Goal: Information Seeking & Learning: Learn about a topic

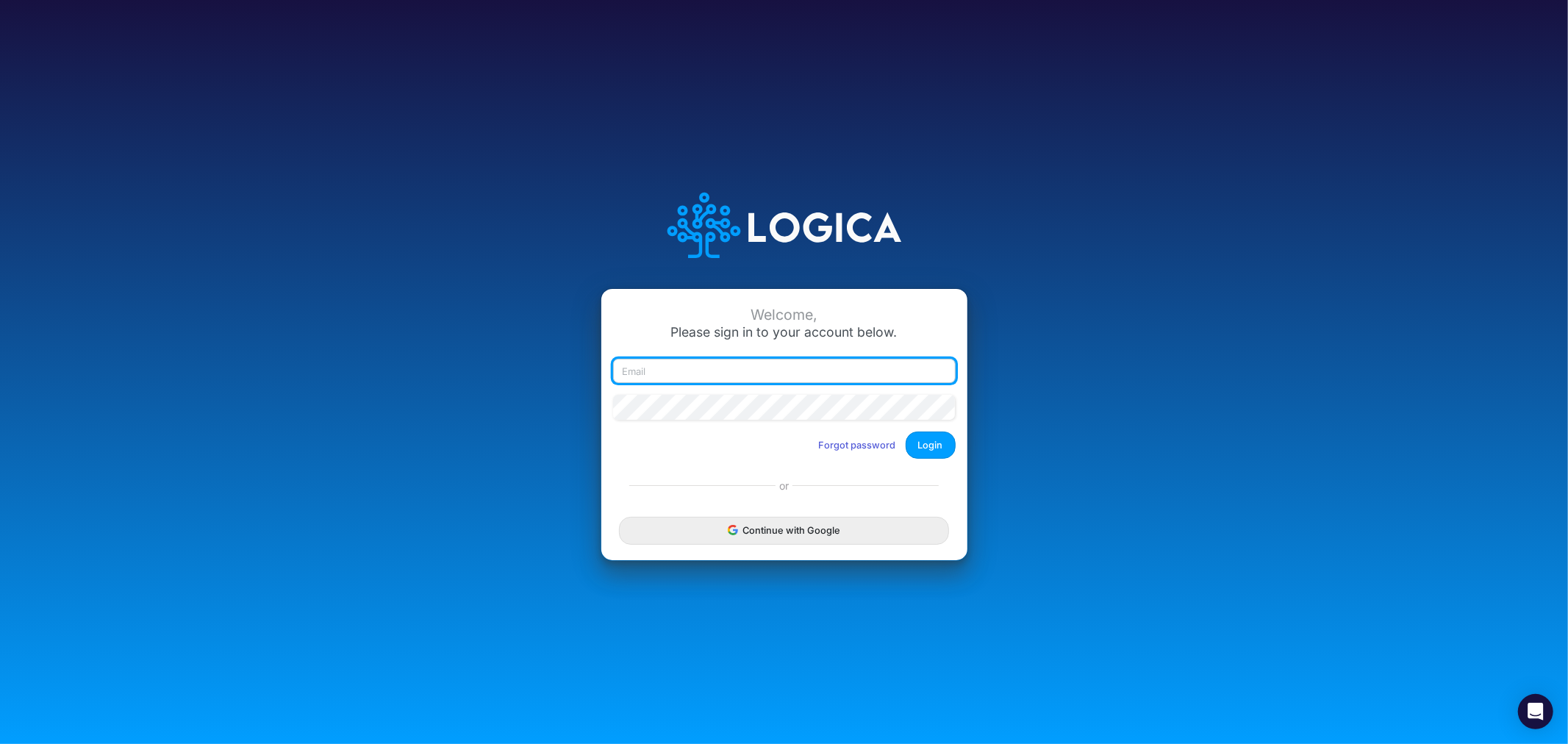
click at [687, 364] on input "email" at bounding box center [784, 371] width 343 height 25
type input "[PERSON_NAME][EMAIL_ADDRESS][PERSON_NAME][DOMAIN_NAME]"
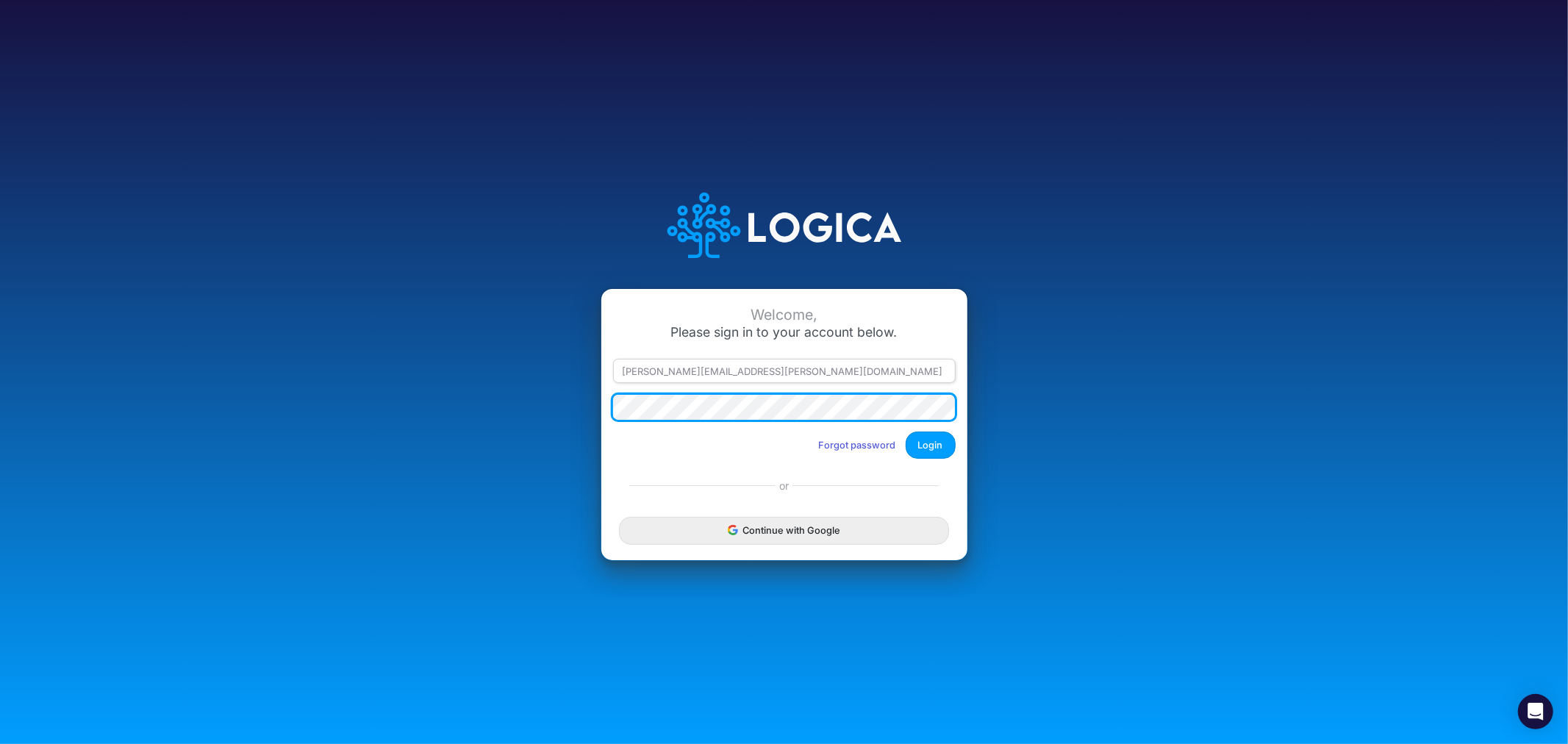
click at [906, 432] on button "Login" at bounding box center [931, 445] width 50 height 27
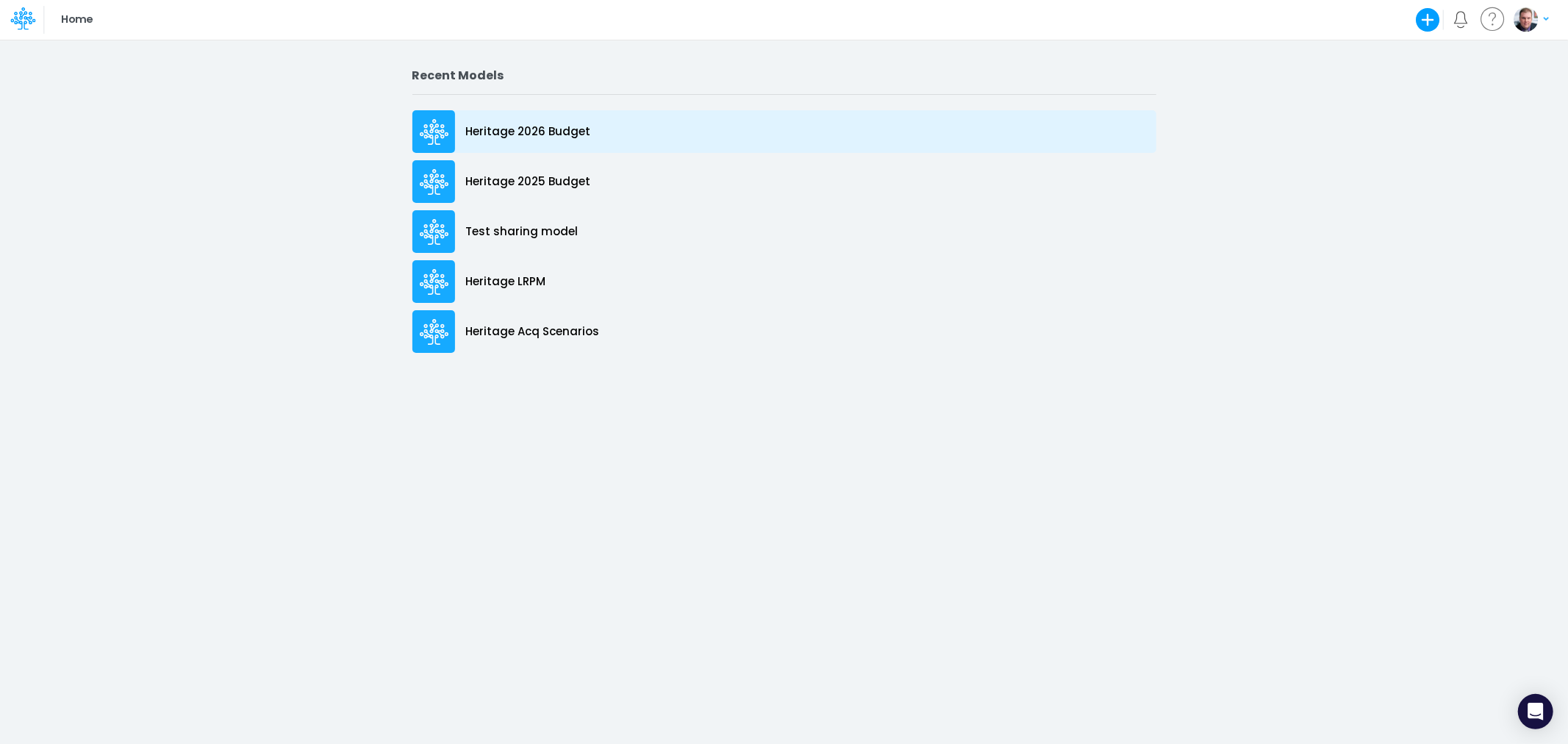
click at [511, 127] on p "Heritage 2026 Budget" at bounding box center [528, 132] width 125 height 17
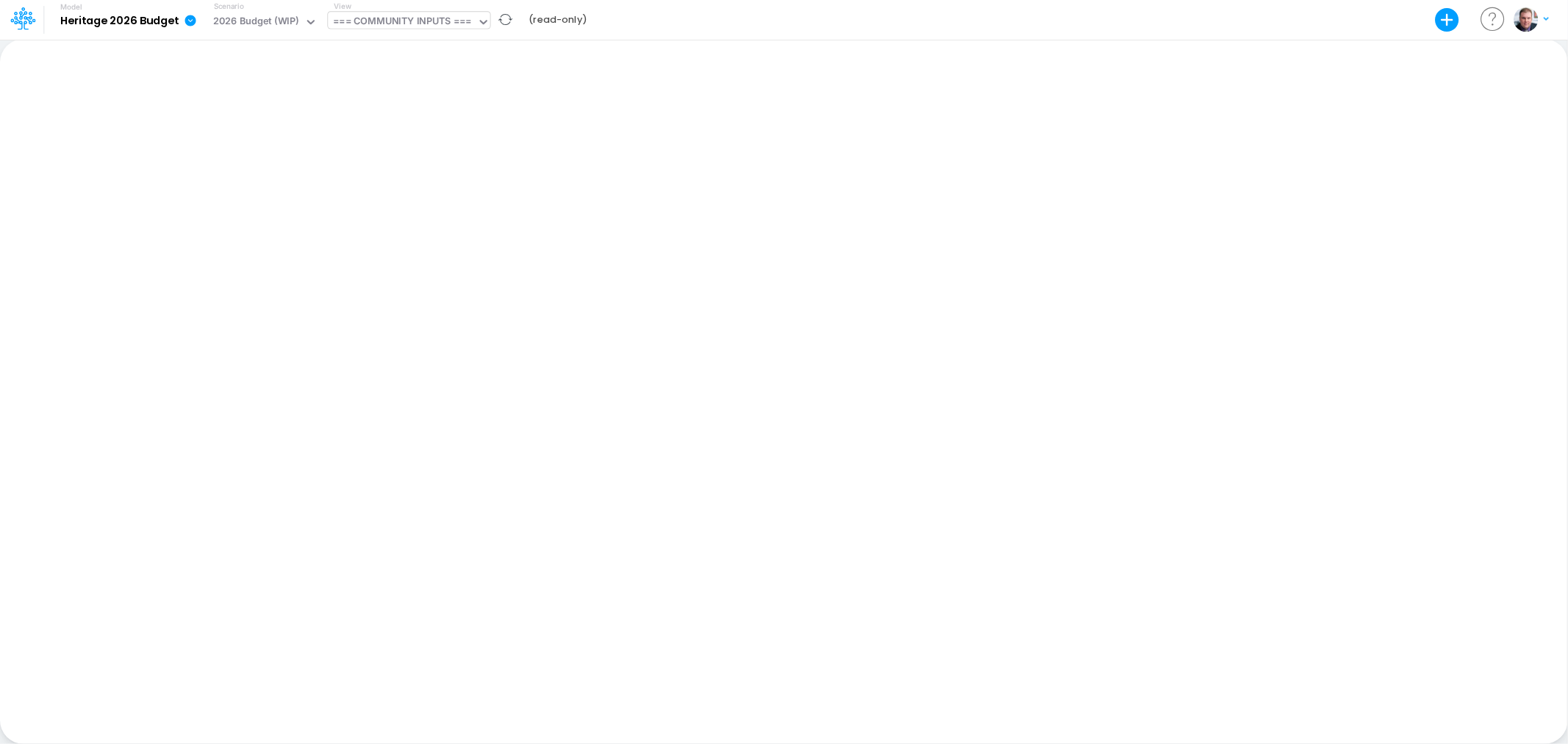
click at [392, 17] on div "=== COMMUNITY INPUTS ===" at bounding box center [402, 22] width 138 height 17
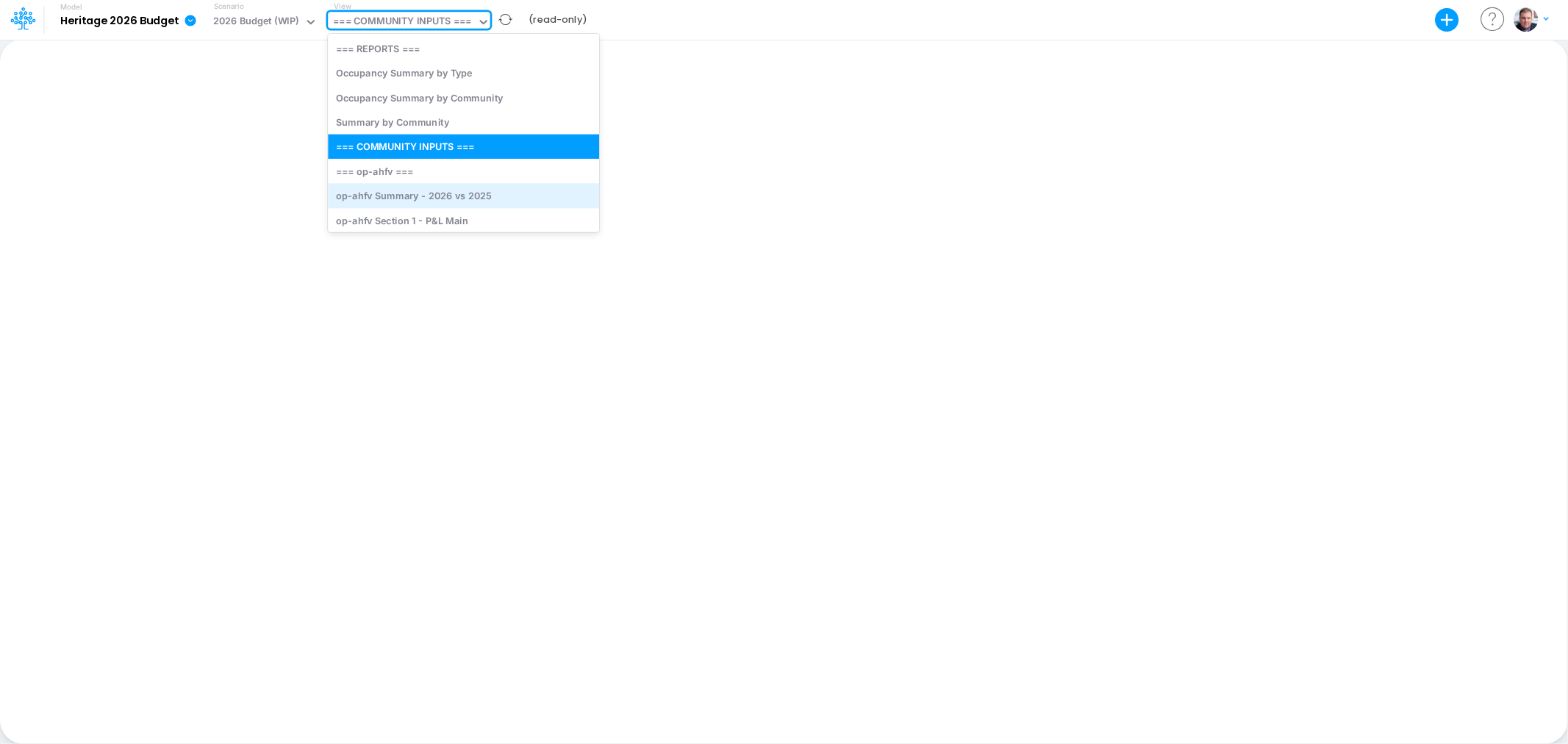
click at [441, 194] on div "op-ahfv Summary - 2026 vs 2025" at bounding box center [463, 196] width 271 height 24
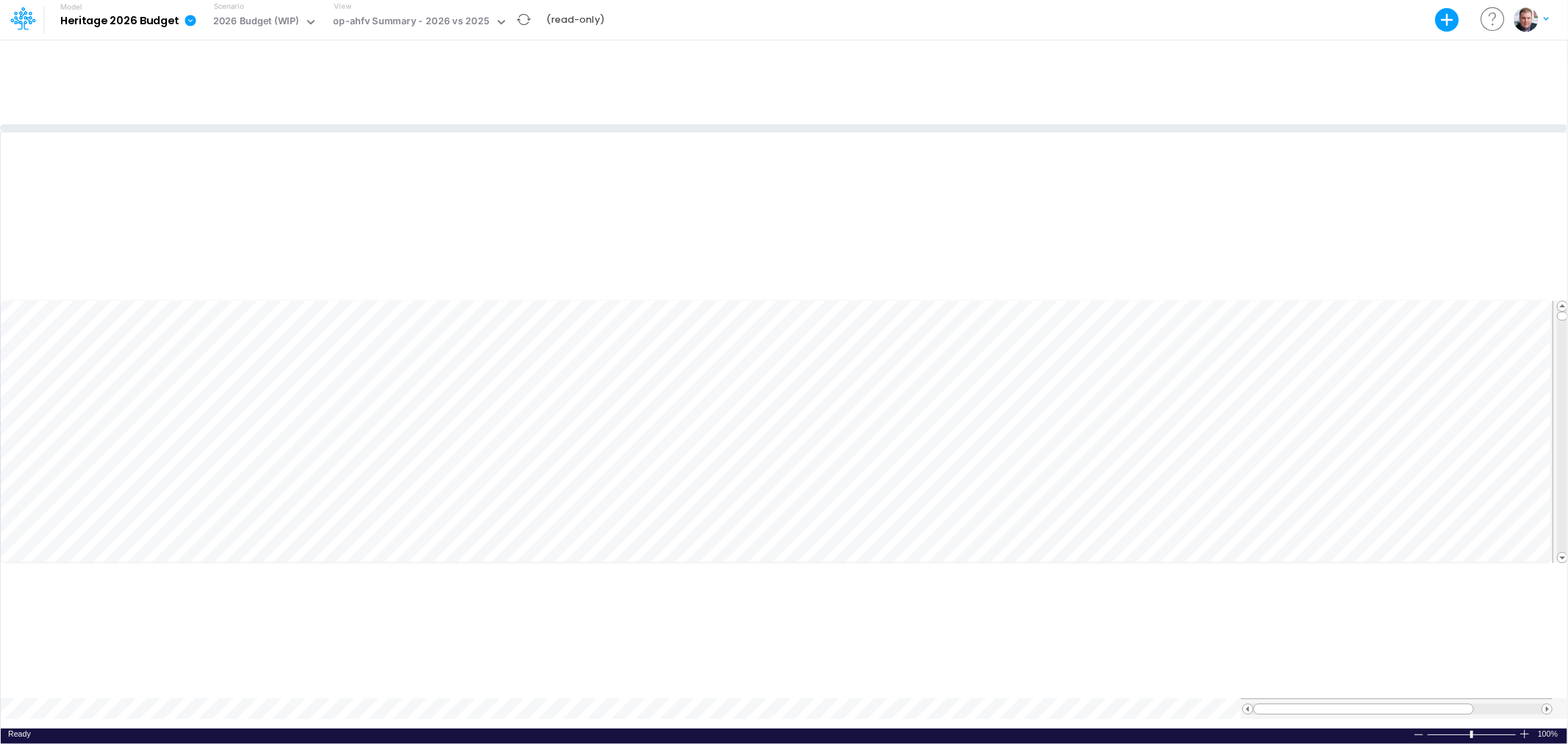
drag, startPoint x: 604, startPoint y: 392, endPoint x: 611, endPoint y: 127, distance: 265.1
click at [611, 127] on div at bounding box center [783, 127] width 1567 height 7
click at [1278, 16] on div "Model Heritage 2026 Budget Export Excel Scenario 2026 Budget (WIP) View op-ahfv…" at bounding box center [784, 20] width 1412 height 40
click at [17, 20] on icon at bounding box center [18, 24] width 9 height 14
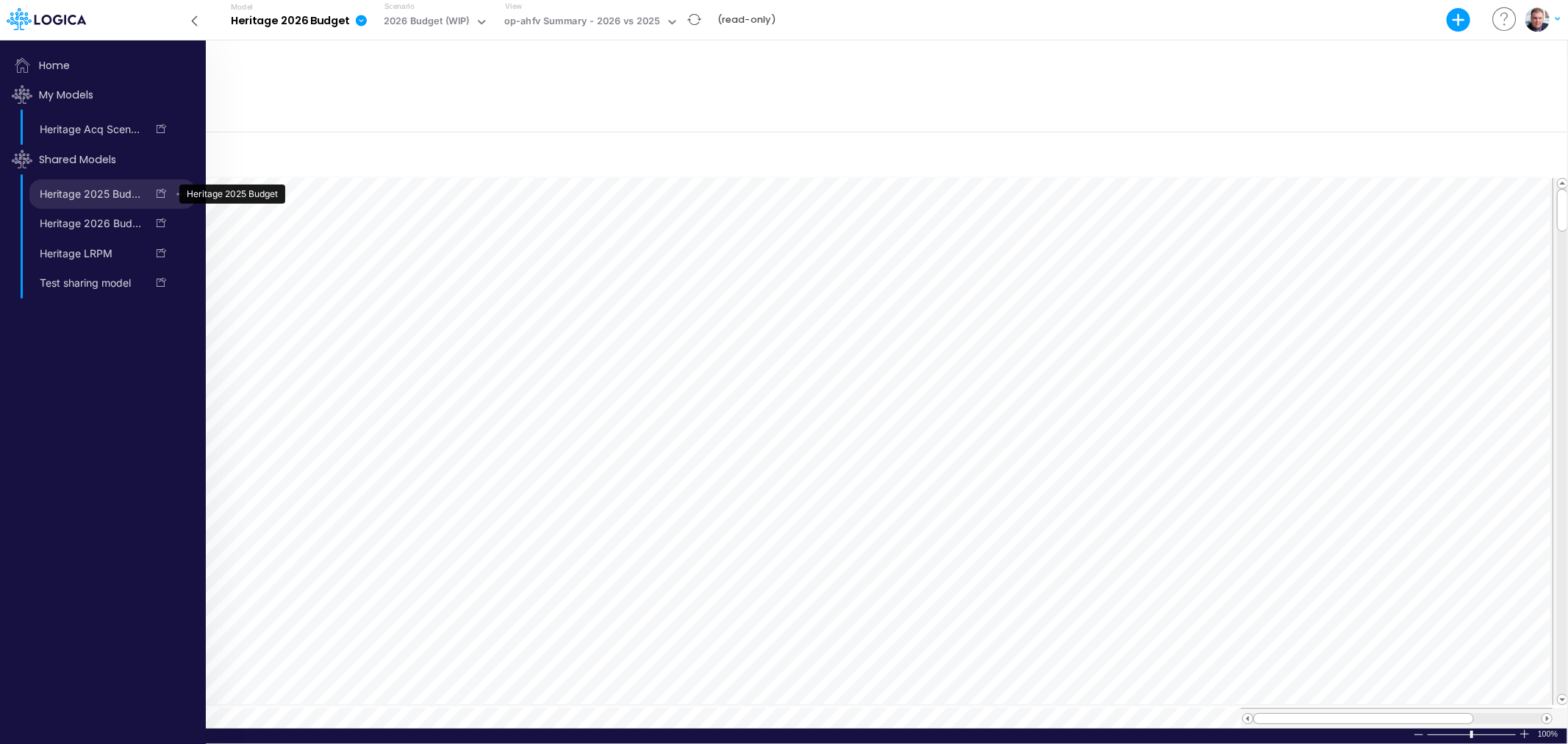
click at [69, 188] on link "Heritage 2025 Budget" at bounding box center [88, 194] width 117 height 24
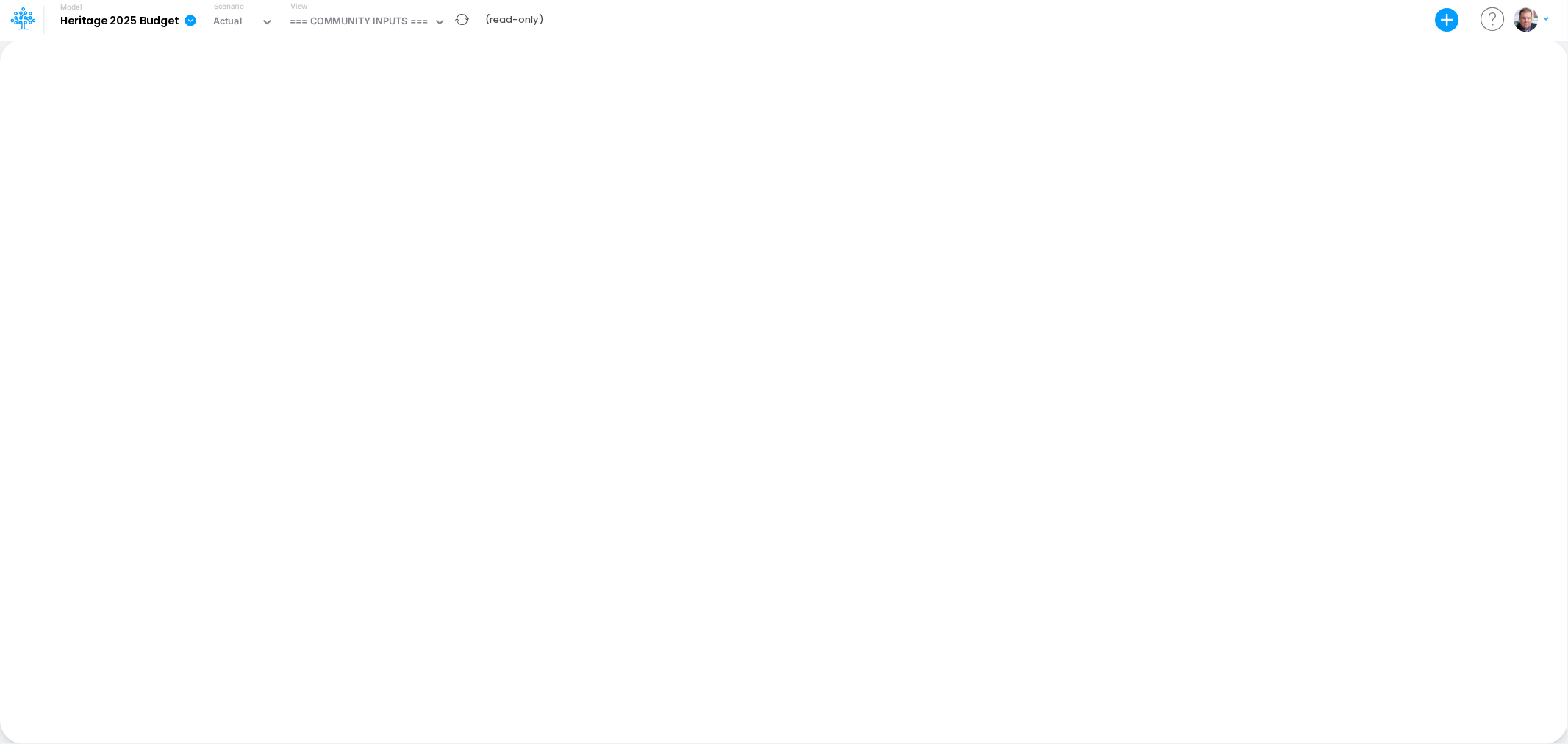
click at [26, 17] on icon at bounding box center [21, 20] width 21 height 8
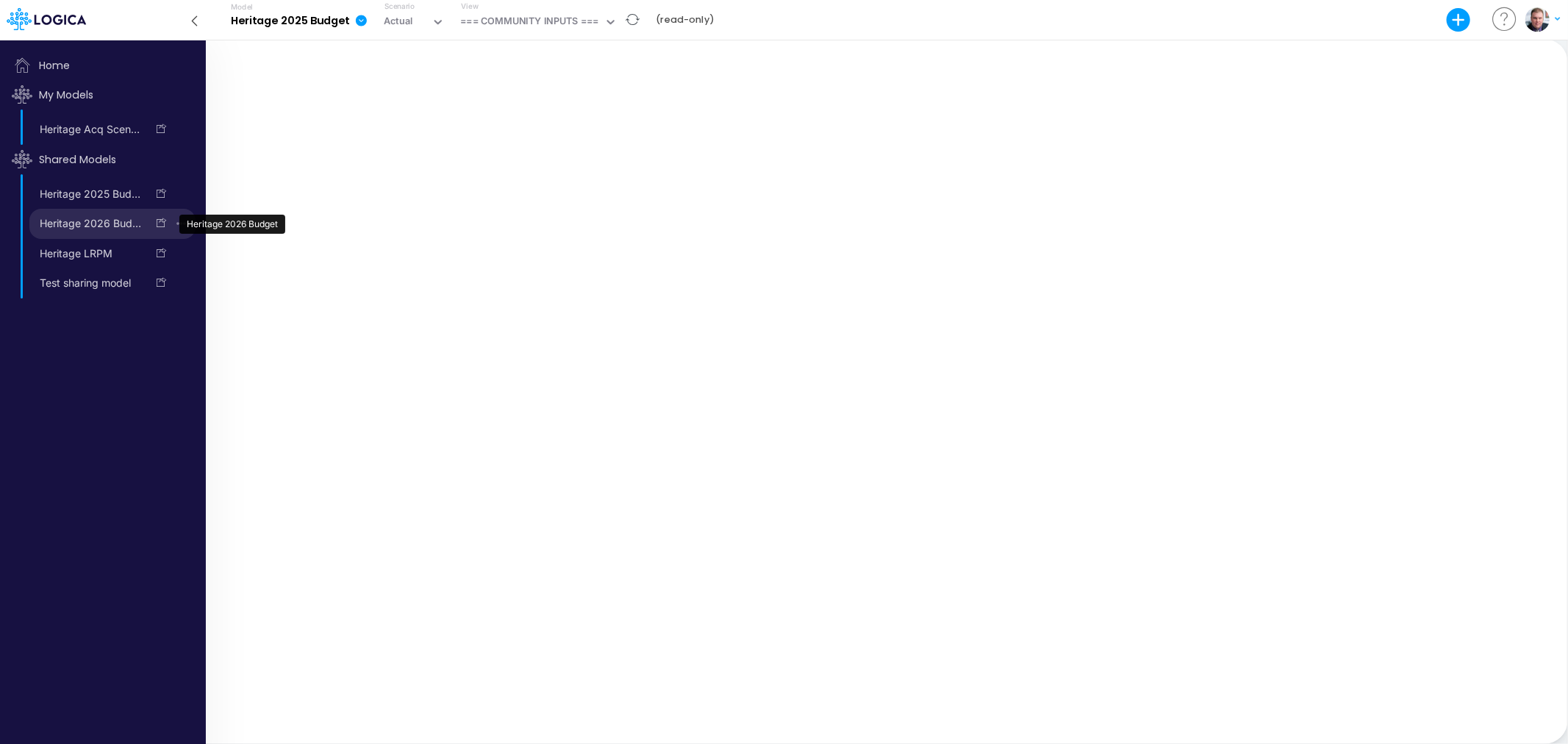
click at [83, 218] on link "Heritage 2026 Budget" at bounding box center [88, 223] width 117 height 24
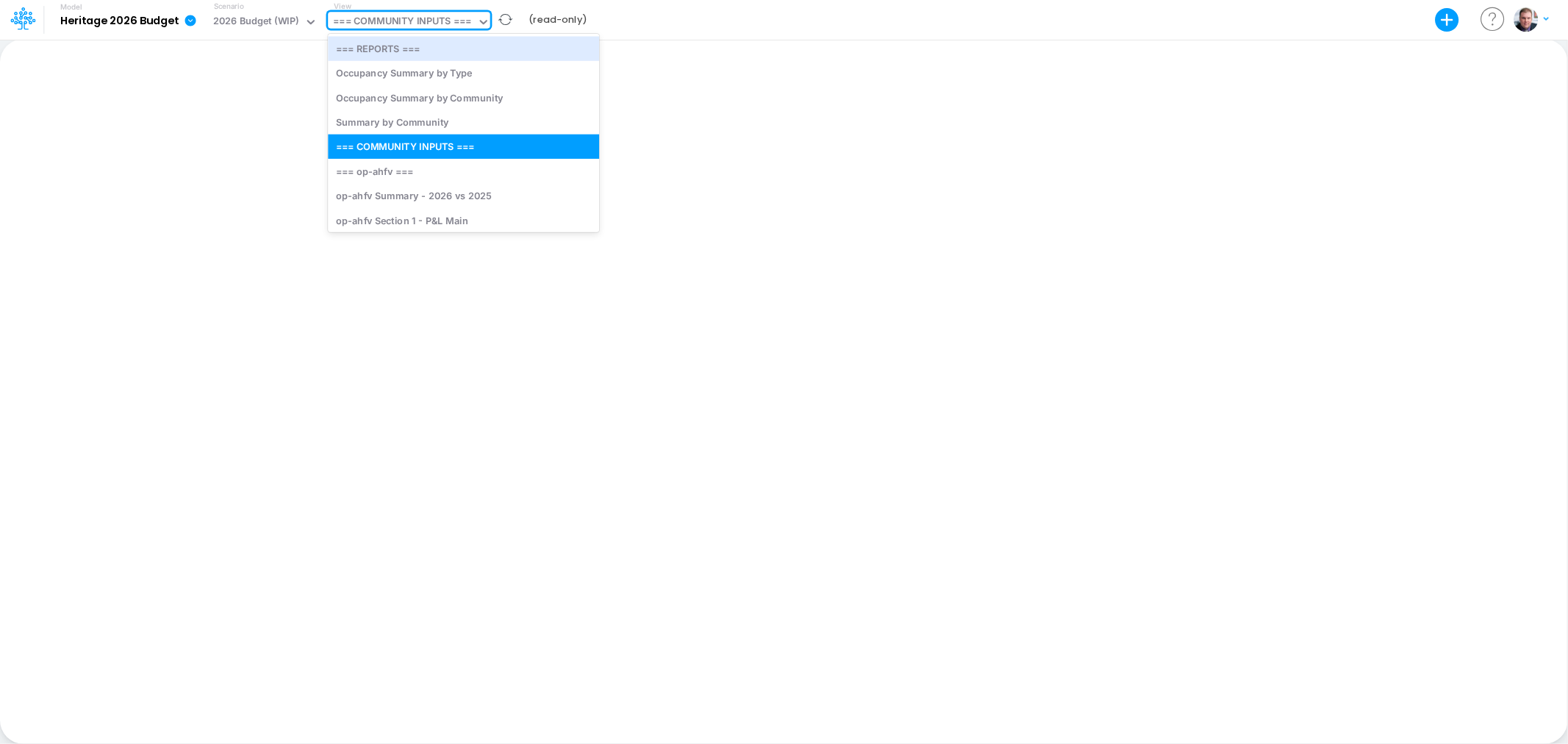
click at [469, 25] on div "=== COMMUNITY INPUTS ===" at bounding box center [402, 22] width 138 height 17
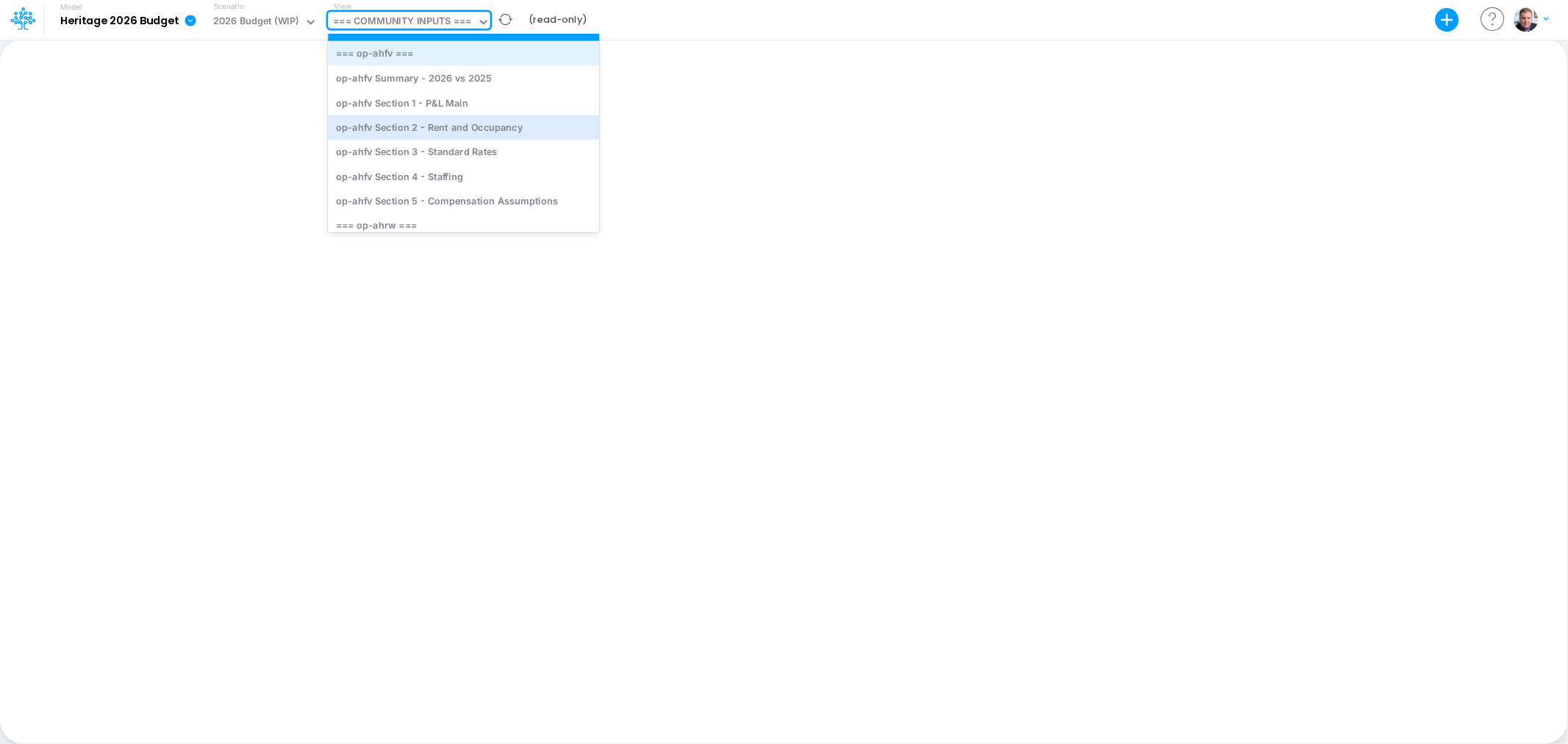
scroll to position [163, 0]
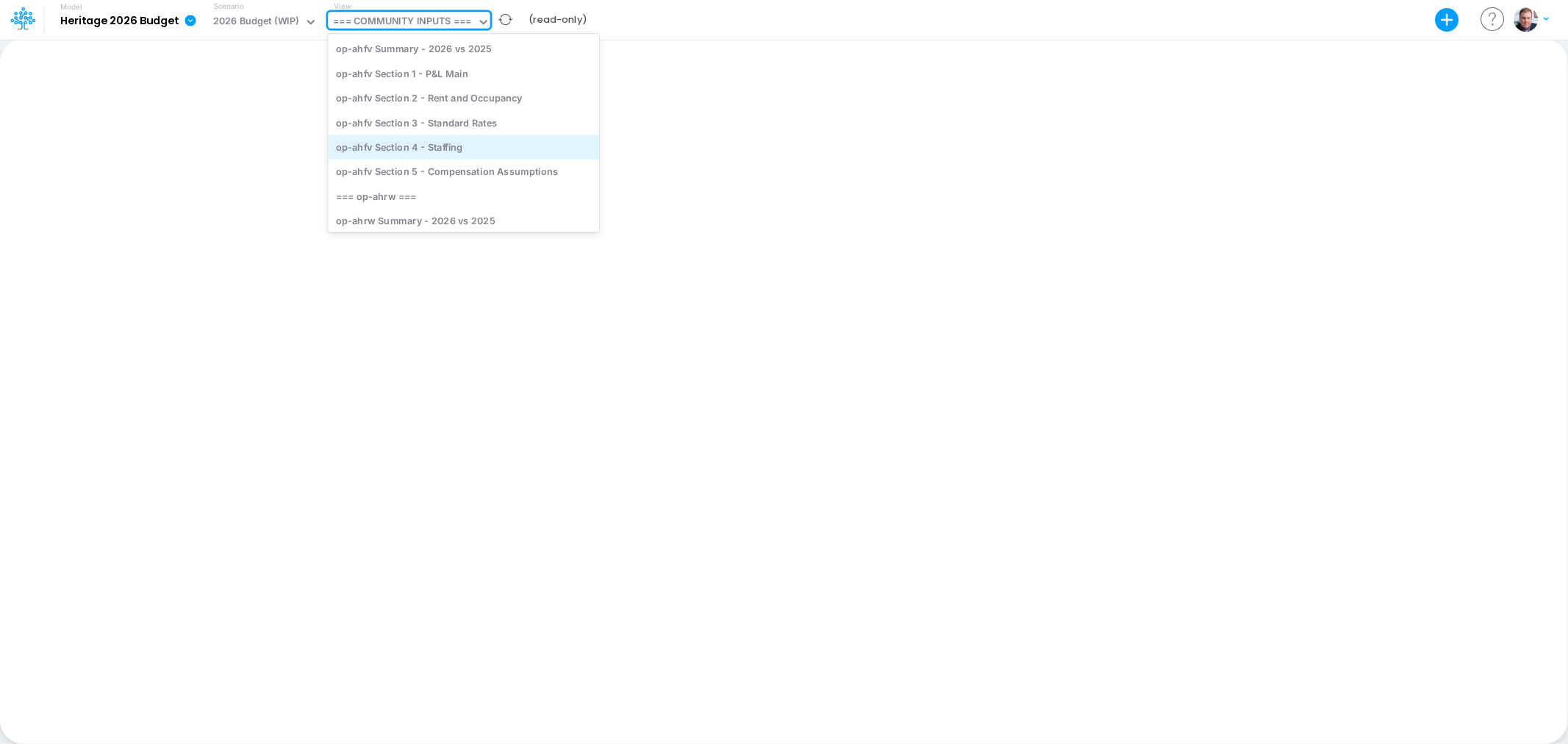
click at [446, 143] on div "op-ahfv Section 4 - Staffing" at bounding box center [463, 147] width 271 height 24
